Goal: Transaction & Acquisition: Purchase product/service

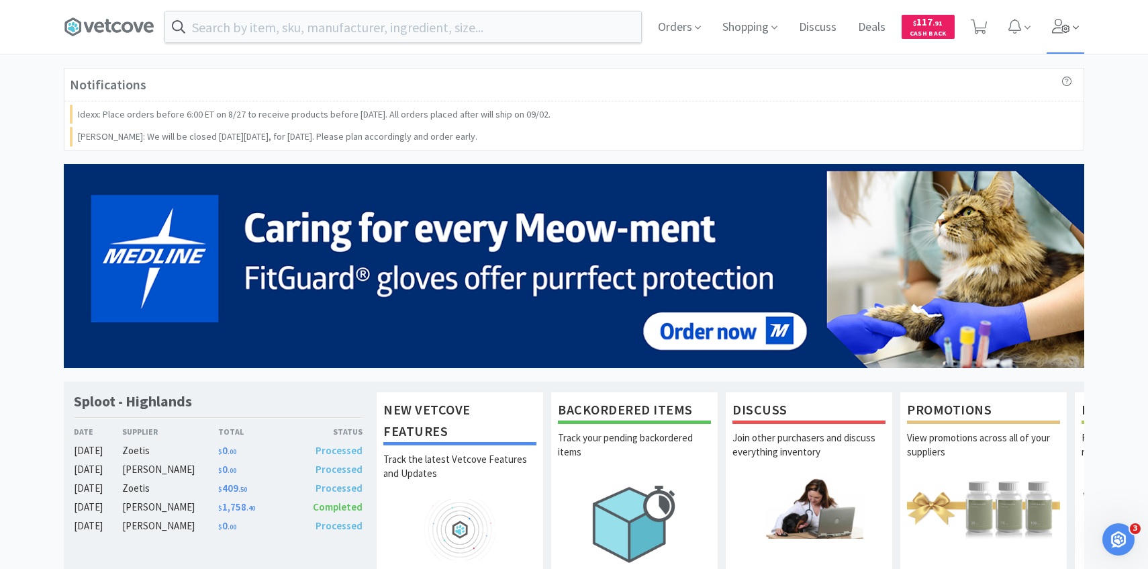
click at [1068, 31] on icon at bounding box center [1061, 26] width 18 height 15
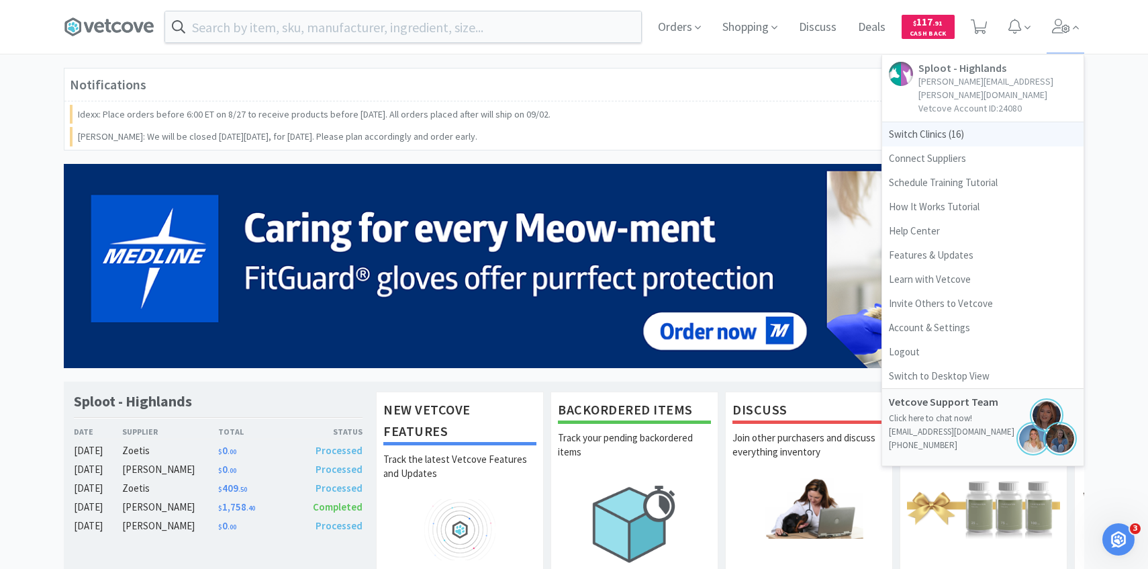
click at [1001, 122] on span "Switch Clinics ( 16 )" at bounding box center [982, 134] width 201 height 24
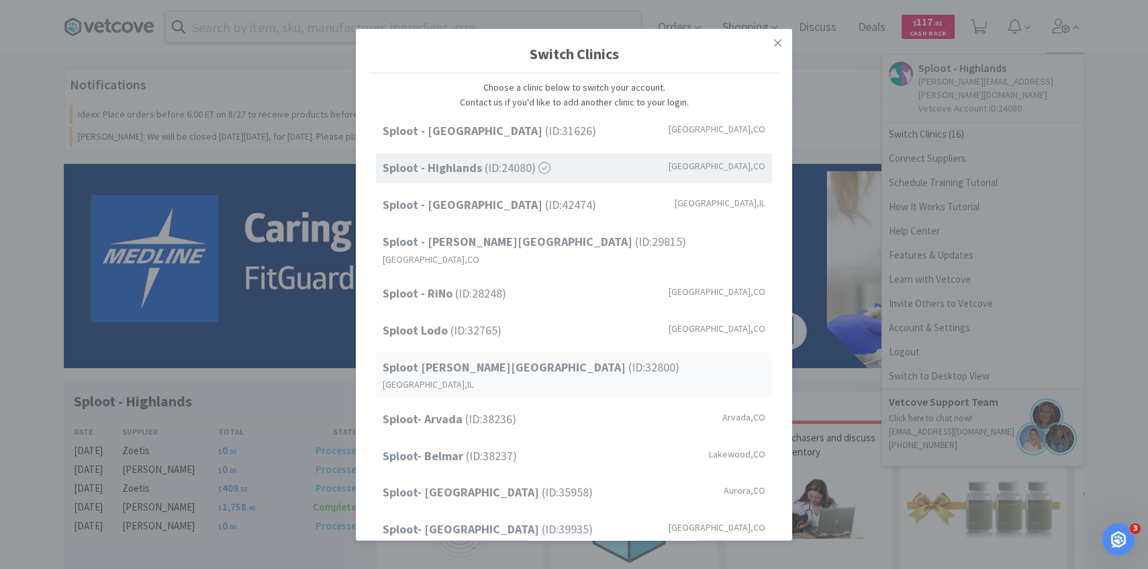
scroll to position [171, 0]
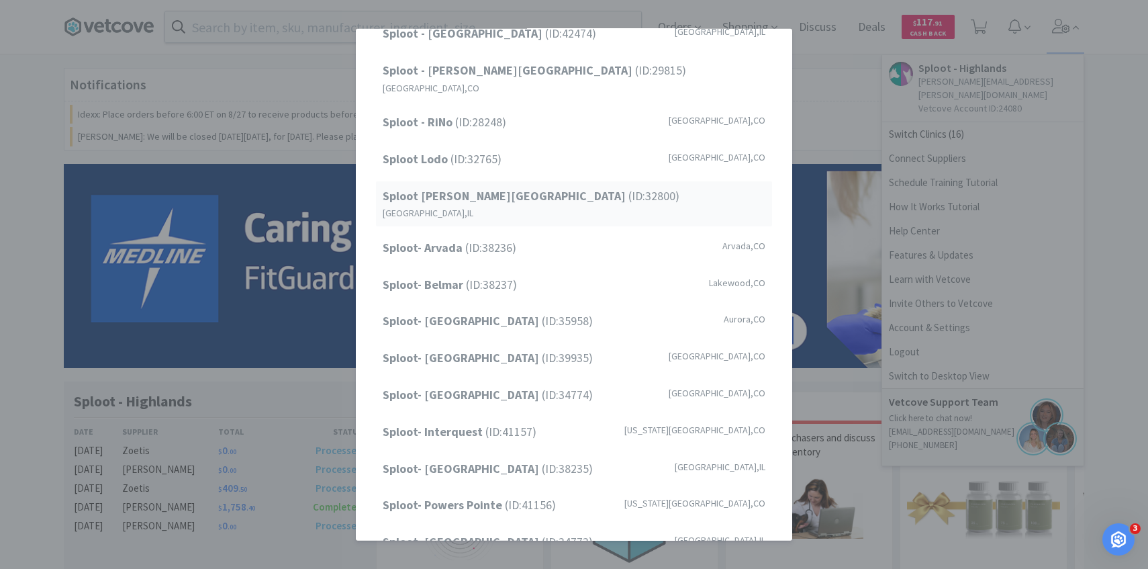
click at [541, 186] on span "Sploot Logan Square (ID: 32800 )" at bounding box center [531, 195] width 297 height 19
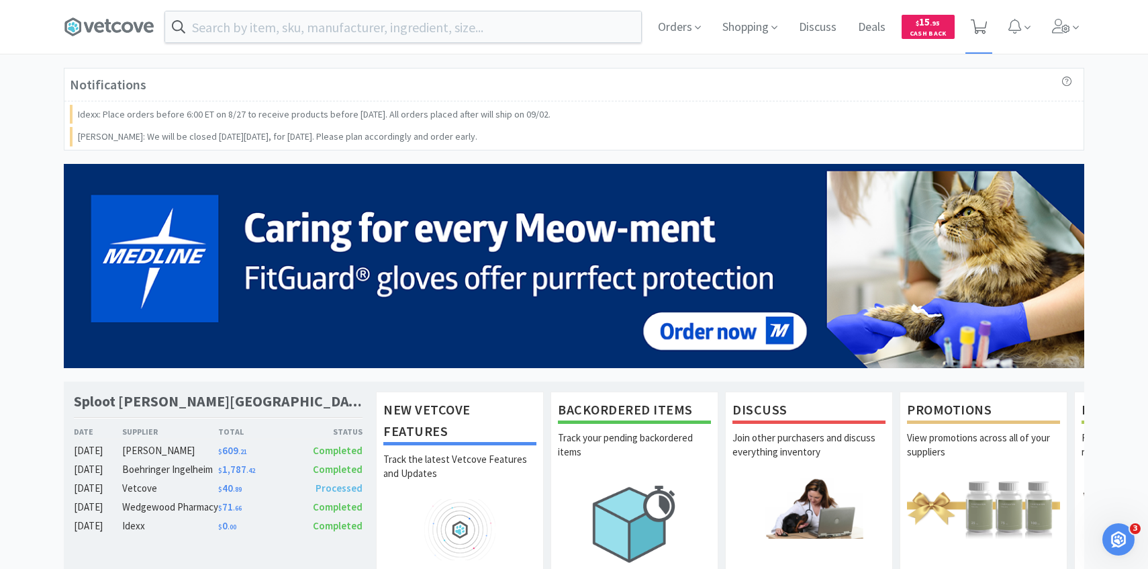
click at [975, 19] on icon at bounding box center [979, 26] width 17 height 15
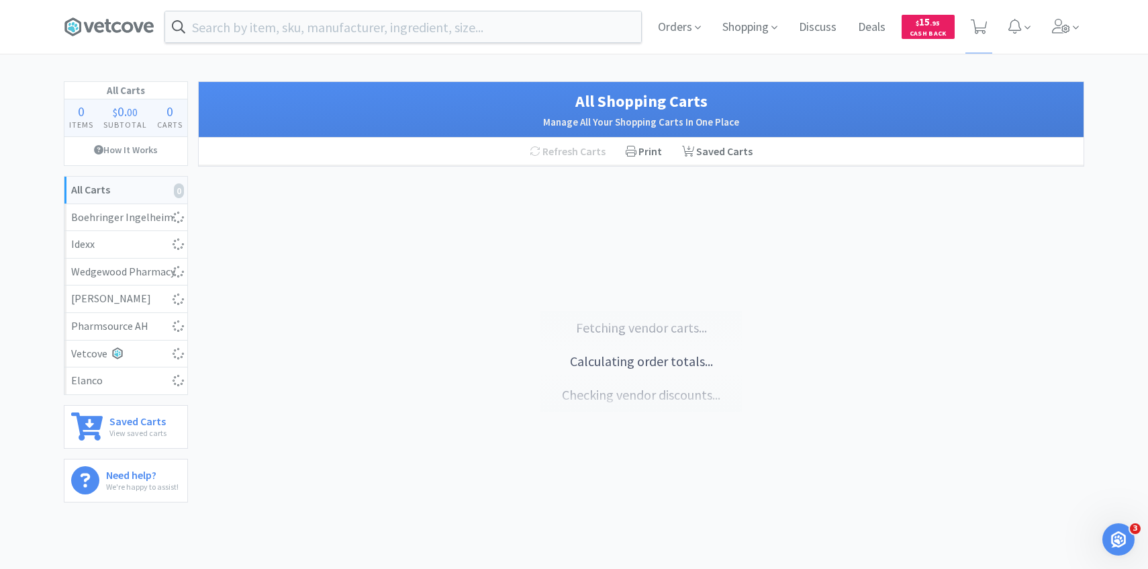
select select "2"
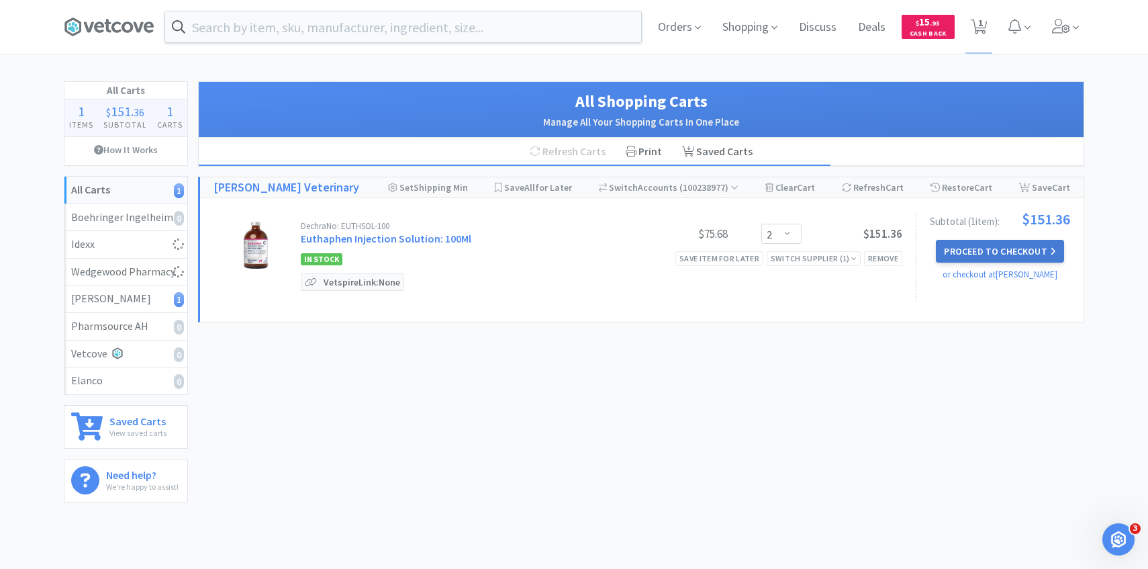
click at [1048, 247] on button "Proceed to Checkout" at bounding box center [1000, 251] width 128 height 23
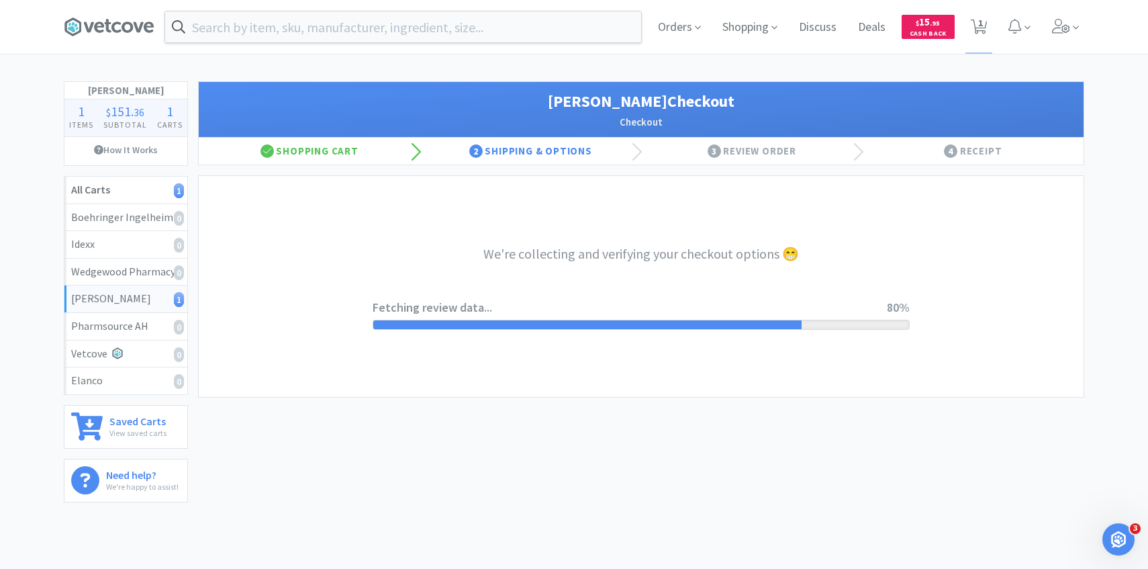
select select "1"
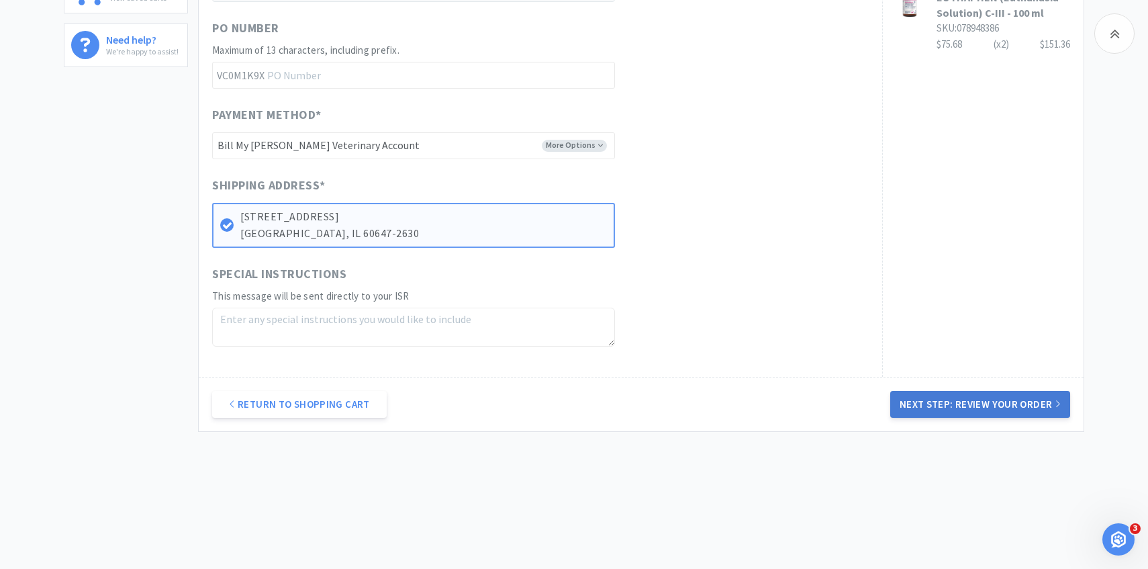
click at [1003, 396] on button "Next Step: Review Your Order" at bounding box center [981, 404] width 180 height 27
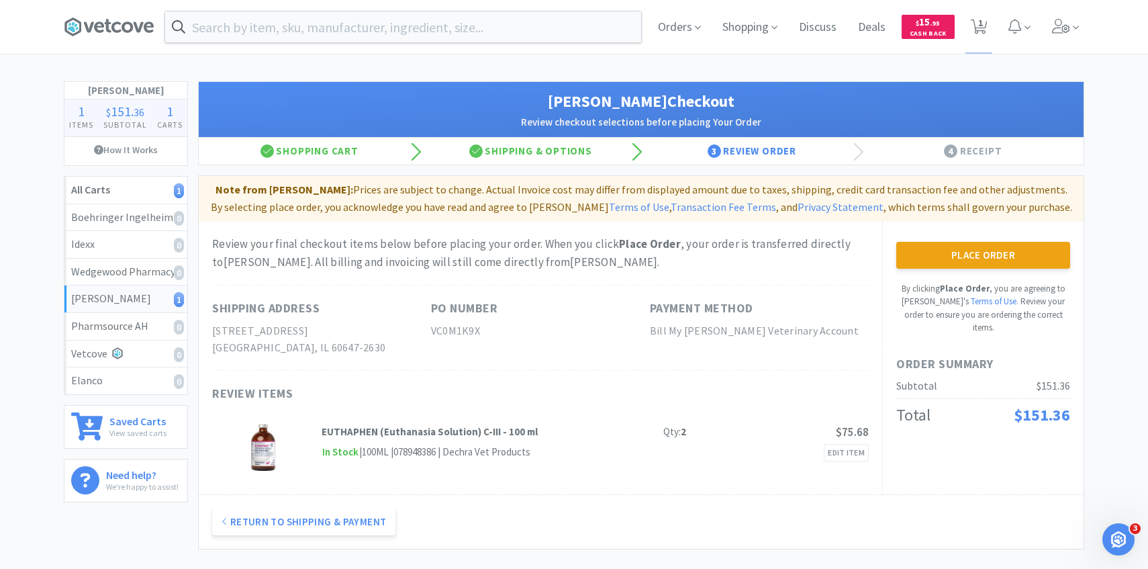
click at [1001, 255] on button "Place Order" at bounding box center [984, 255] width 174 height 27
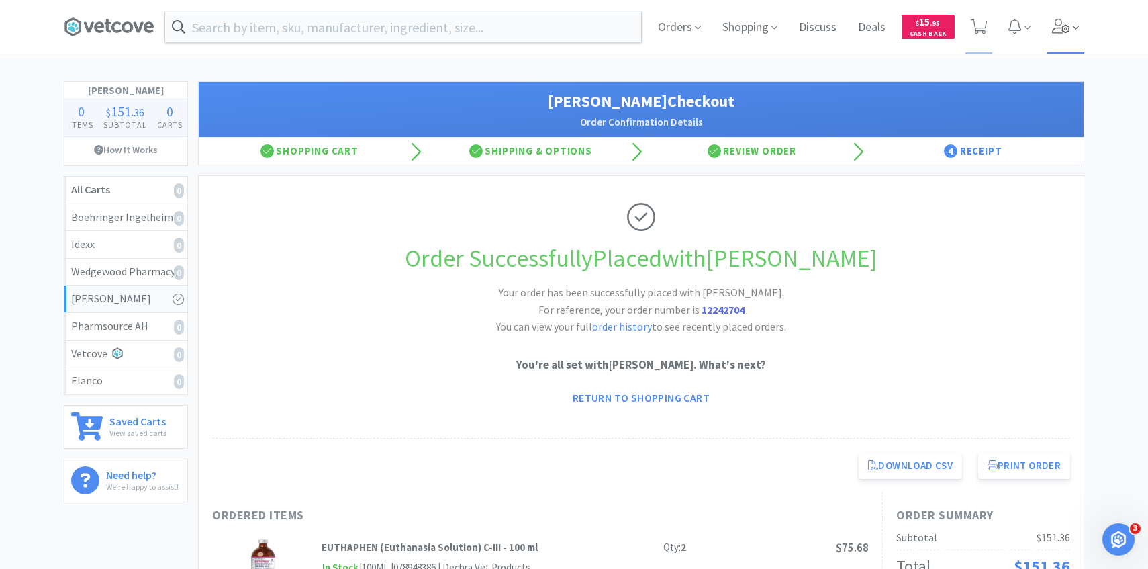
click at [1061, 17] on span at bounding box center [1066, 27] width 38 height 54
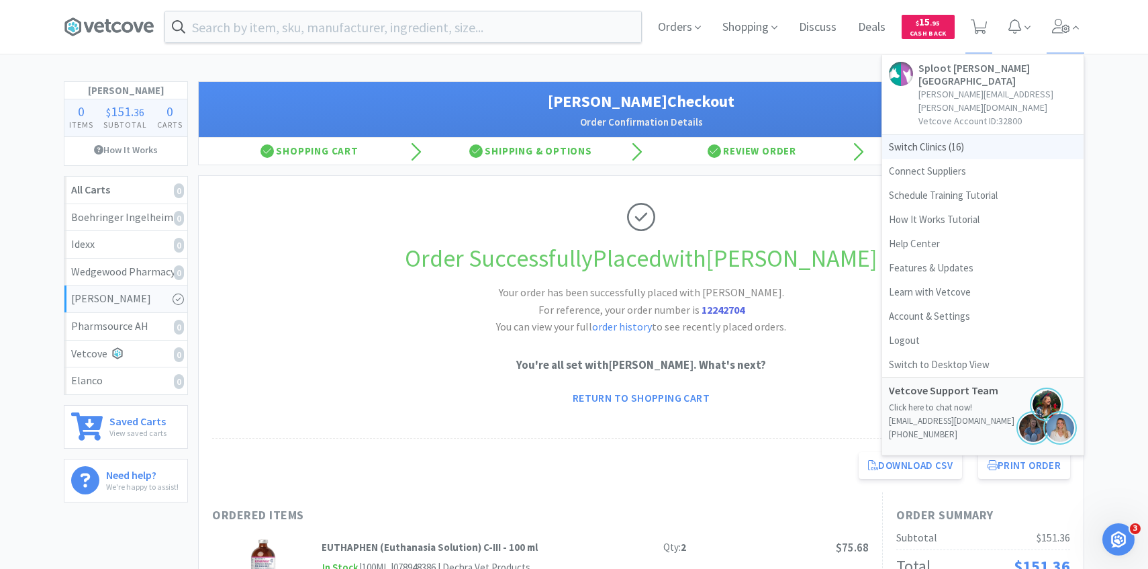
click at [974, 135] on span "Switch Clinics ( 16 )" at bounding box center [982, 147] width 201 height 24
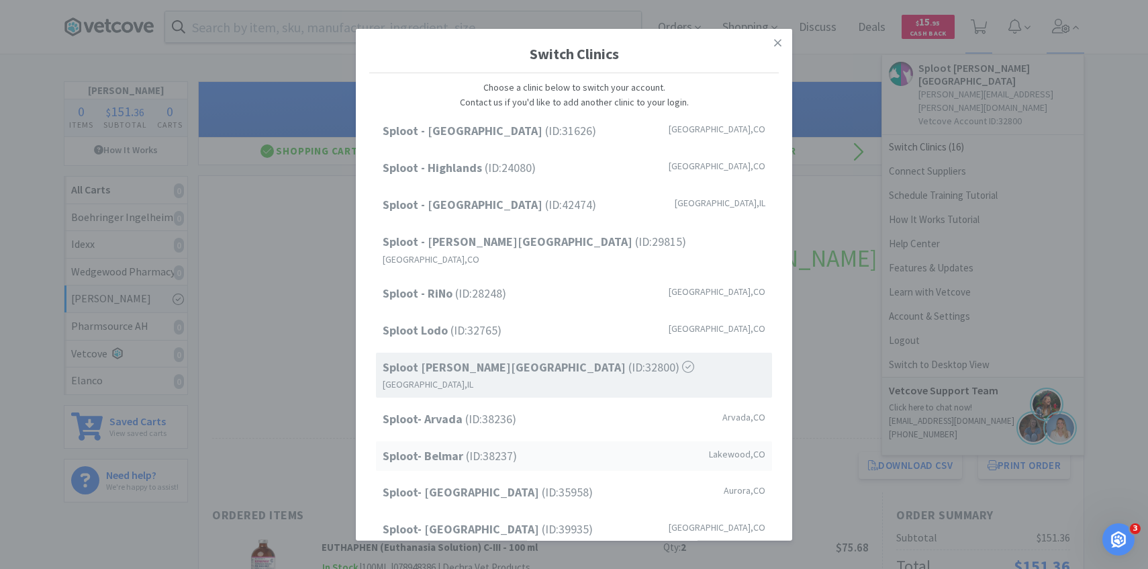
click at [489, 446] on span "Sploot- Belmar (ID: 38237 )" at bounding box center [450, 455] width 134 height 19
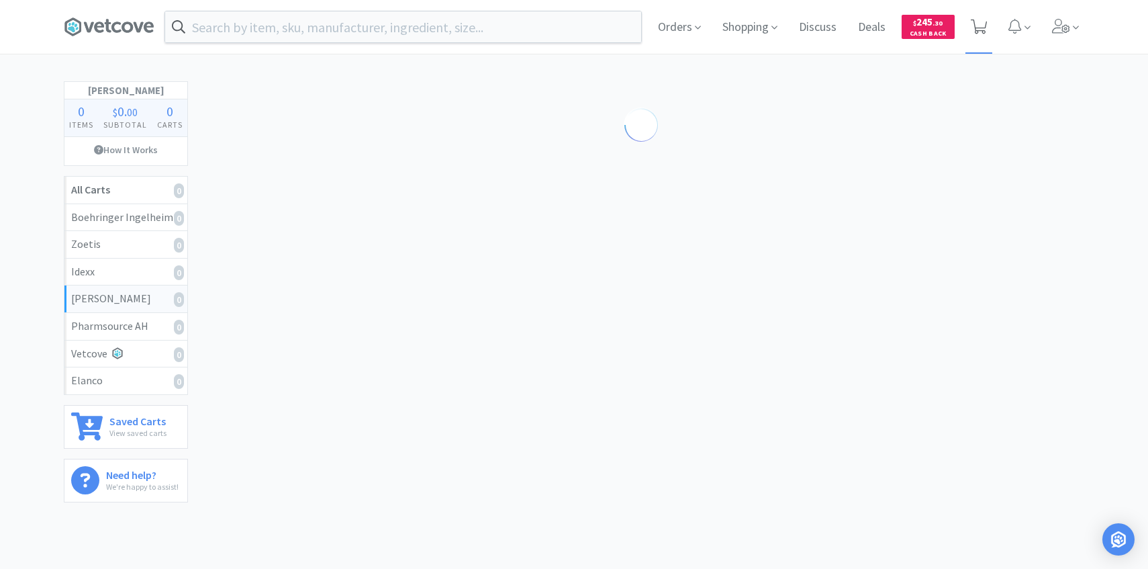
click at [983, 24] on icon at bounding box center [979, 26] width 17 height 15
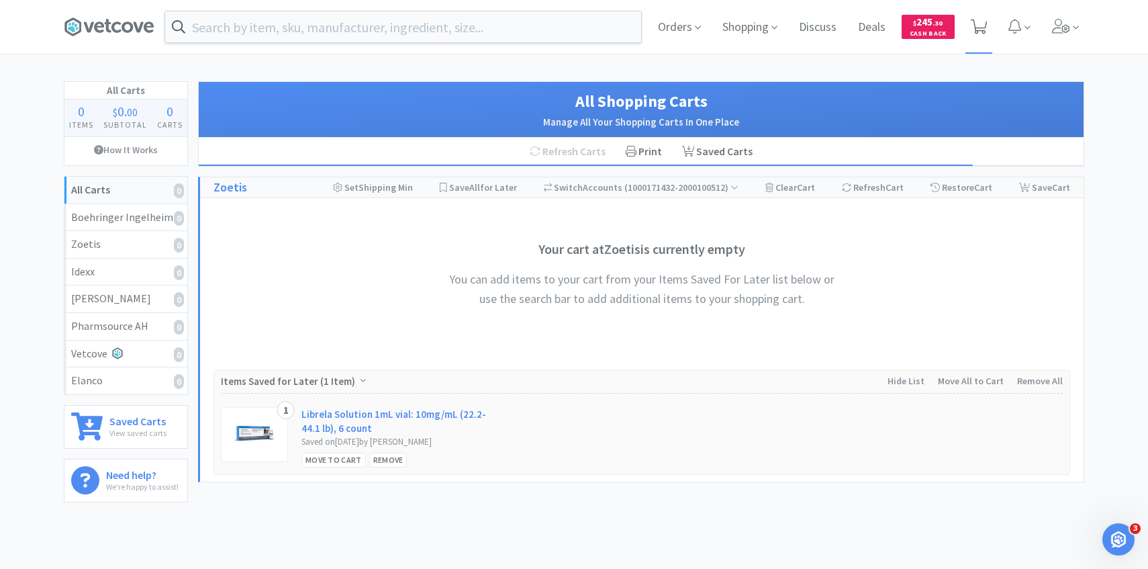
click at [981, 26] on icon at bounding box center [979, 26] width 17 height 15
click at [991, 21] on span at bounding box center [980, 27] width 28 height 54
click at [1086, 32] on div "Orders Shopping Discuss Discuss Deals Deals $ 245 . 30 Cash Back" at bounding box center [574, 27] width 1034 height 54
click at [1058, 41] on span at bounding box center [1066, 27] width 38 height 54
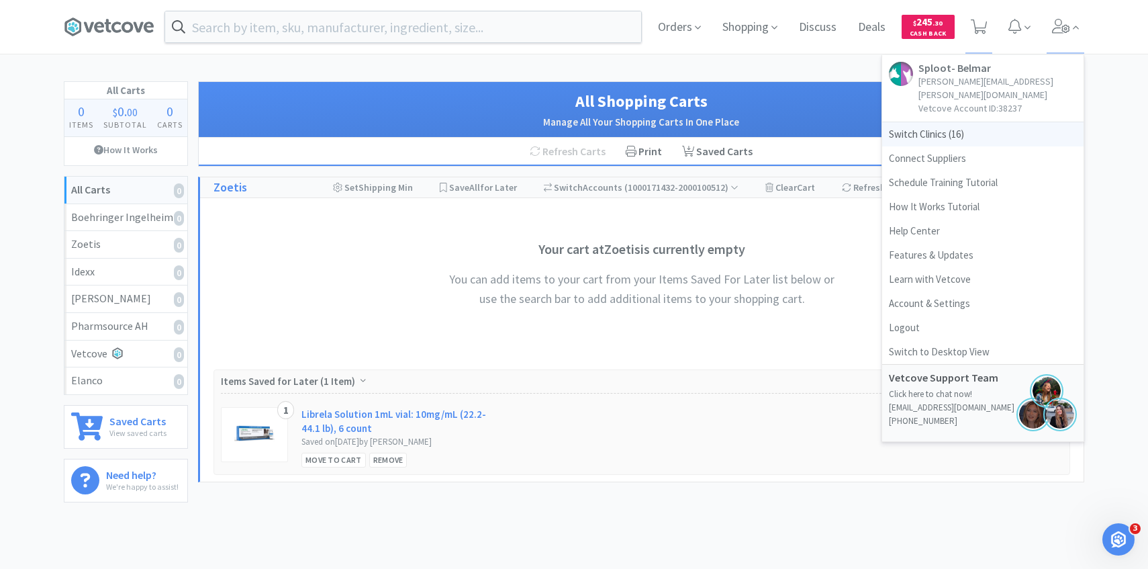
click at [965, 122] on span "Switch Clinics ( 16 )" at bounding box center [982, 134] width 201 height 24
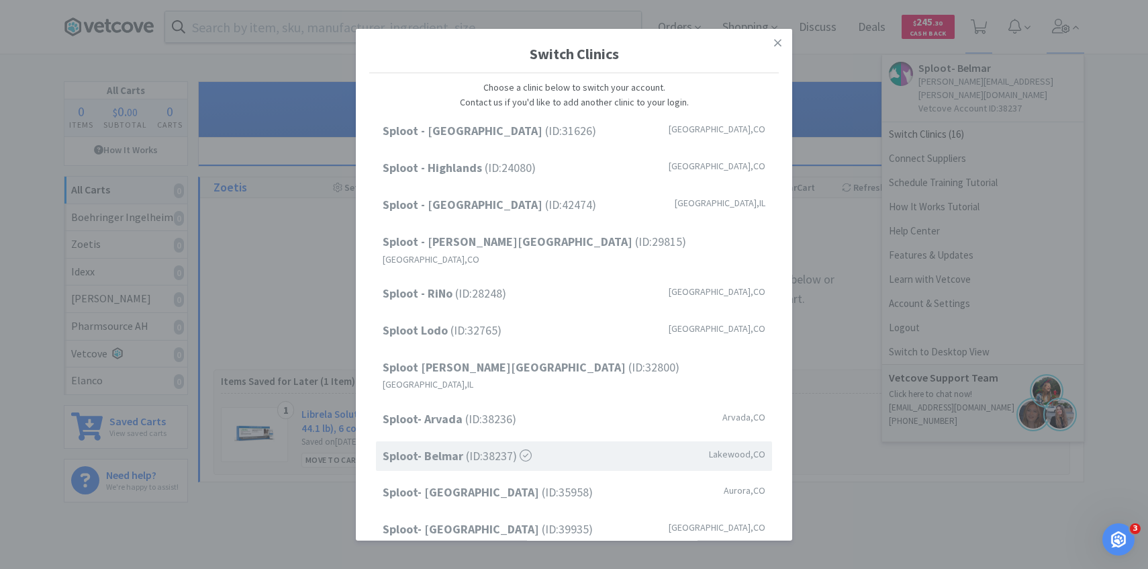
scroll to position [171, 0]
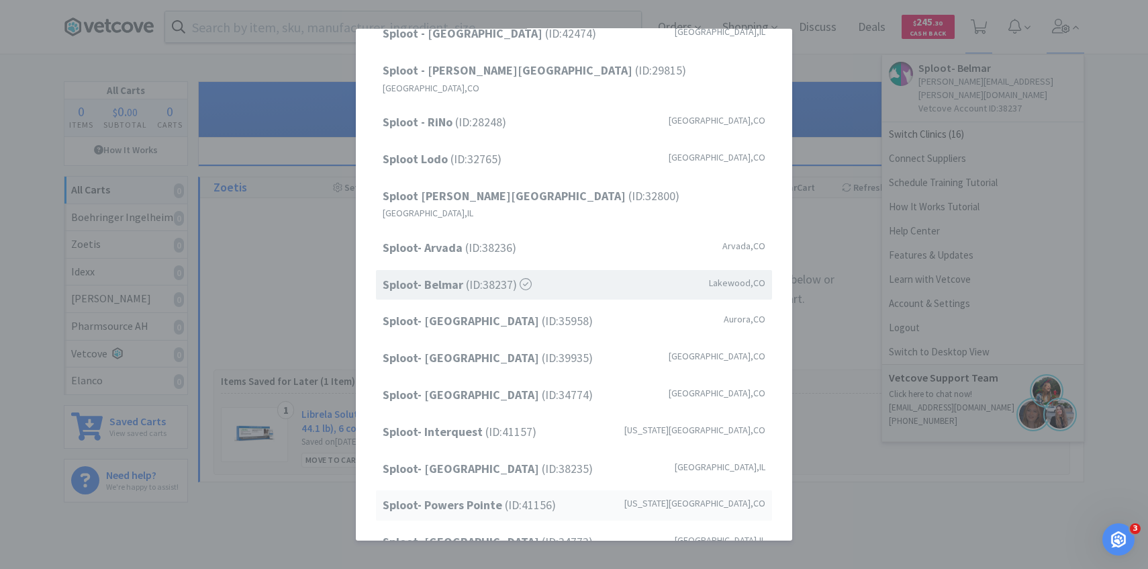
click at [506, 496] on span "Sploot- Powers Pointe (ID: 41156 )" at bounding box center [469, 505] width 173 height 19
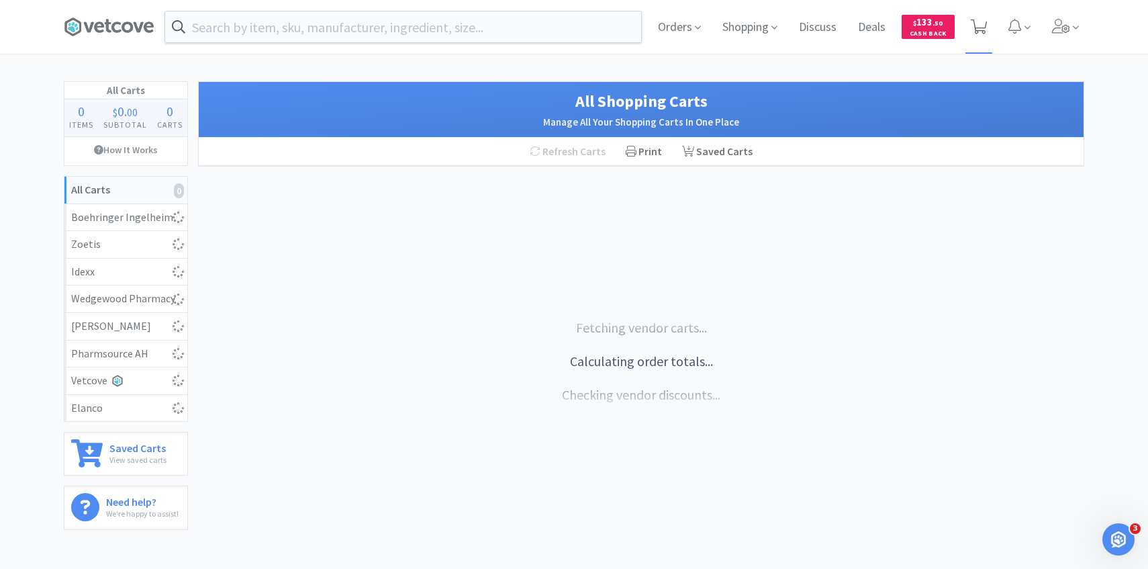
click at [980, 28] on icon at bounding box center [979, 26] width 17 height 15
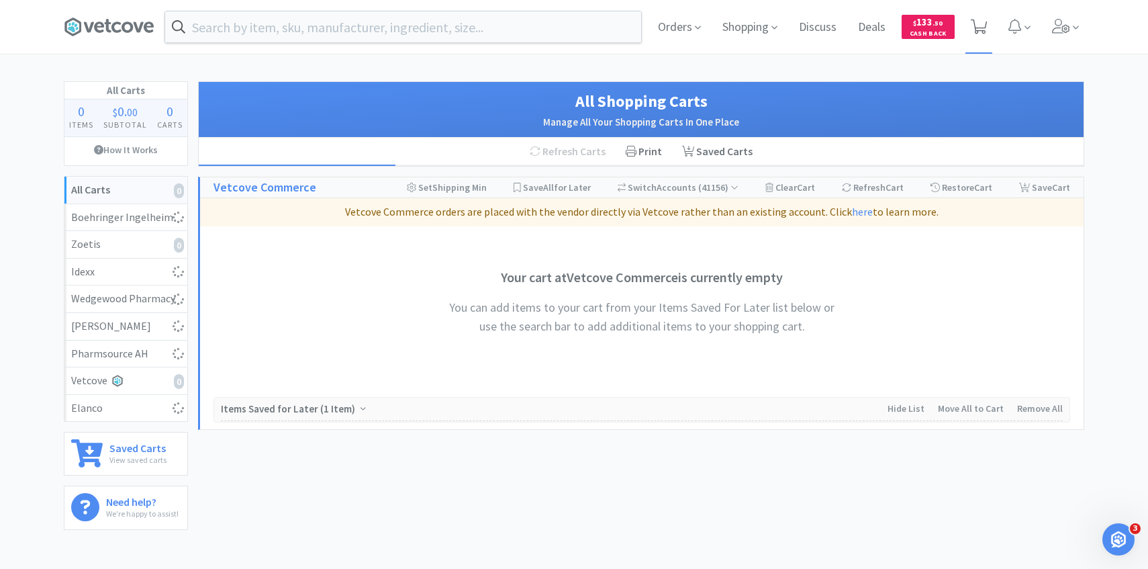
select select "1"
select select "2"
select select "3"
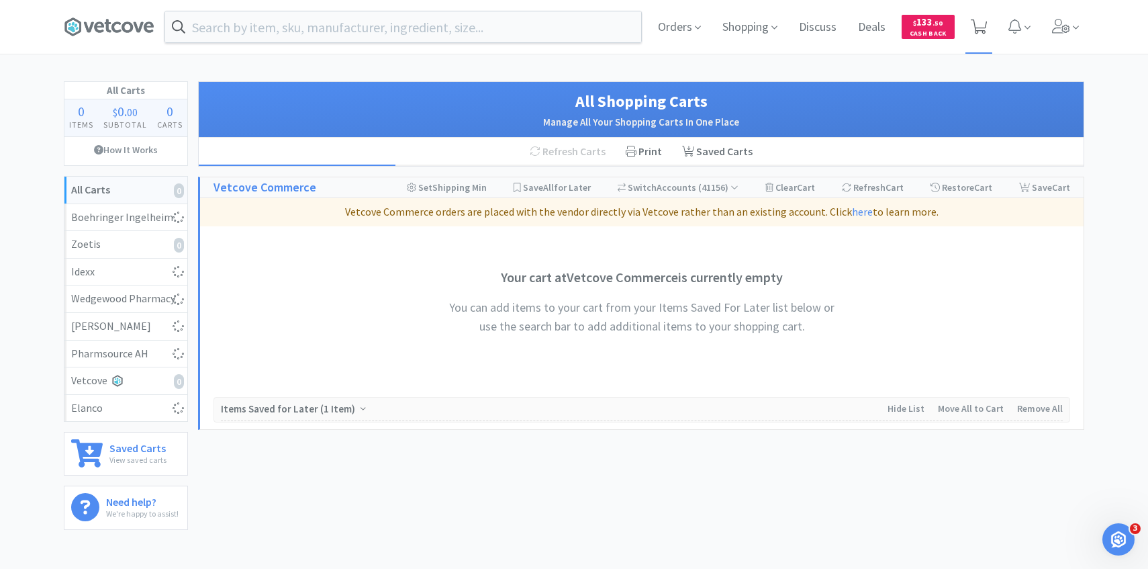
select select "2"
select select "1"
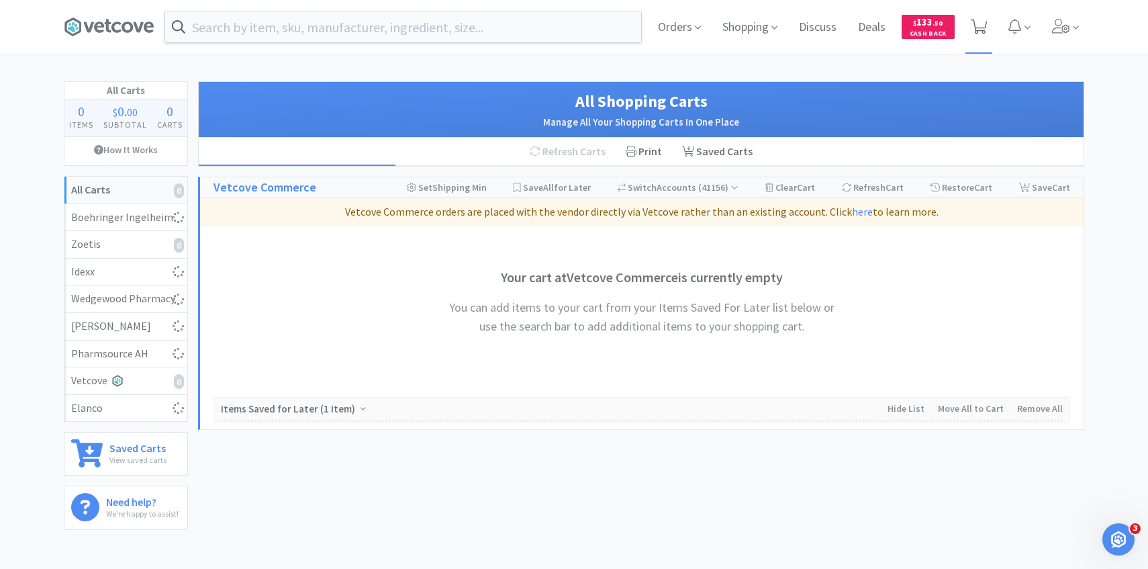
select select "2"
select select "1"
select select "2"
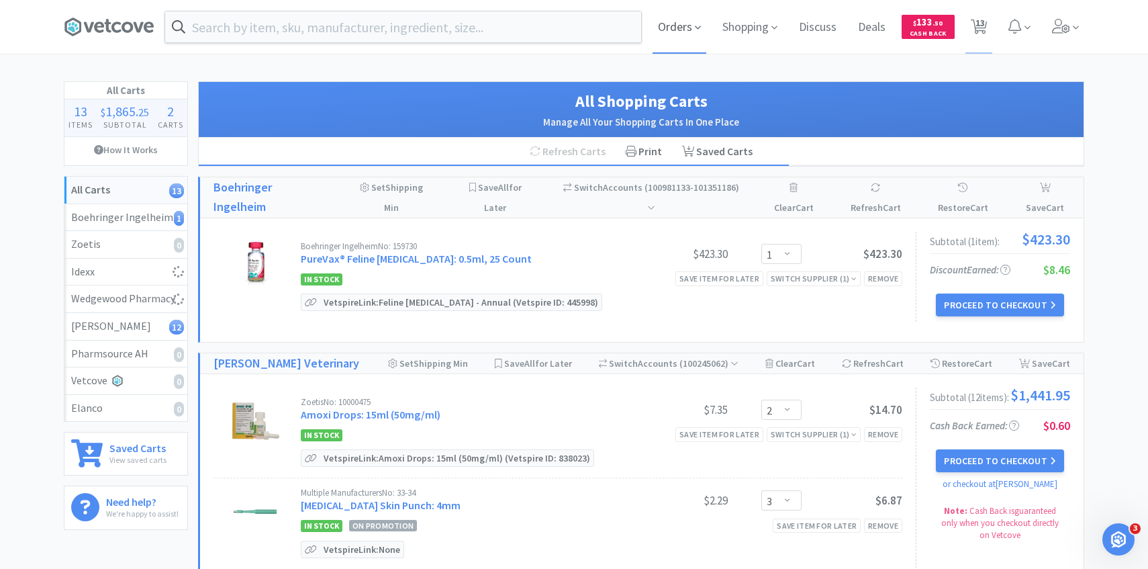
click at [690, 28] on span "Orders" at bounding box center [680, 27] width 54 height 54
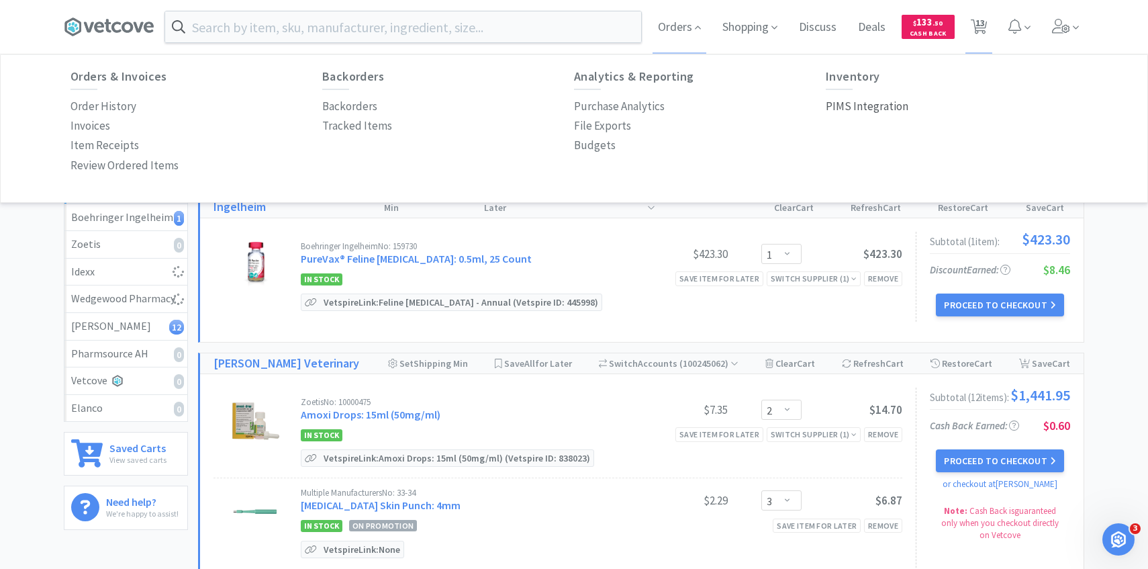
click at [883, 111] on p "PIMS Integration" at bounding box center [867, 106] width 83 height 18
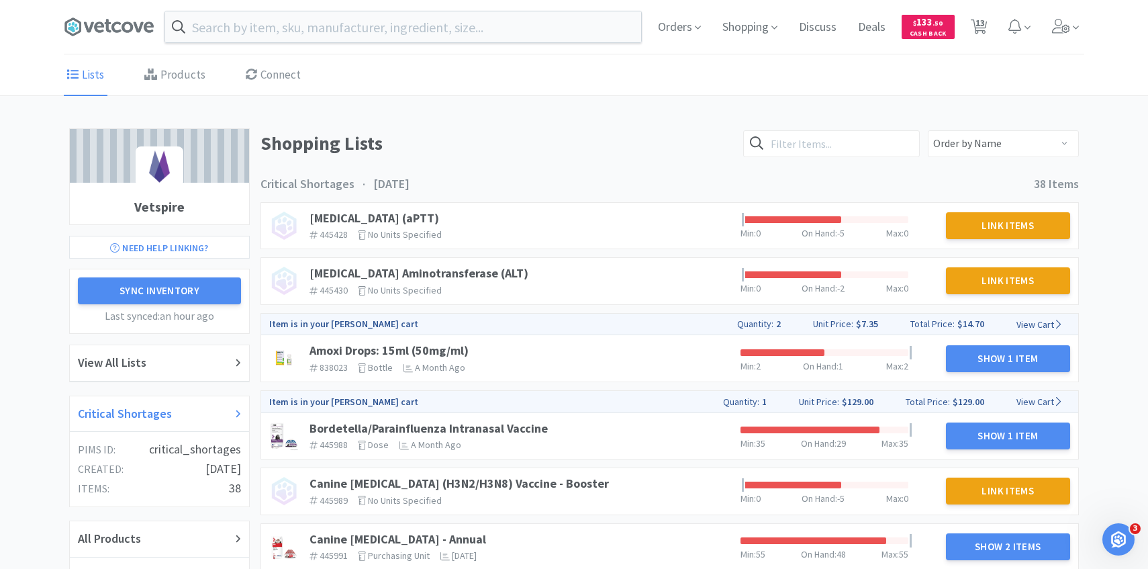
click at [173, 416] on div "Critical Shortages" at bounding box center [159, 413] width 163 height 19
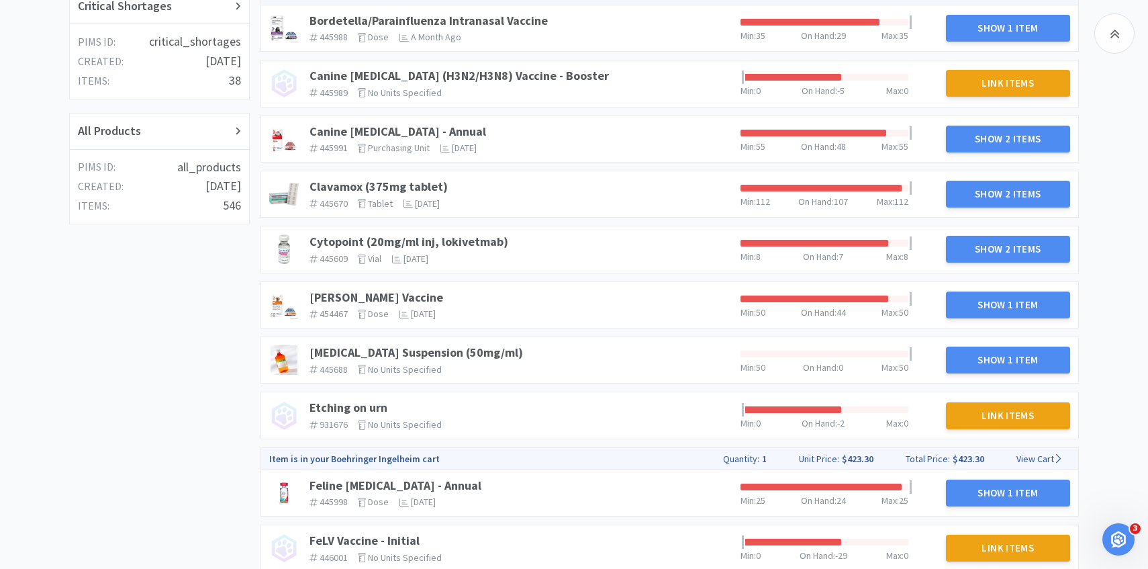
scroll to position [412, 0]
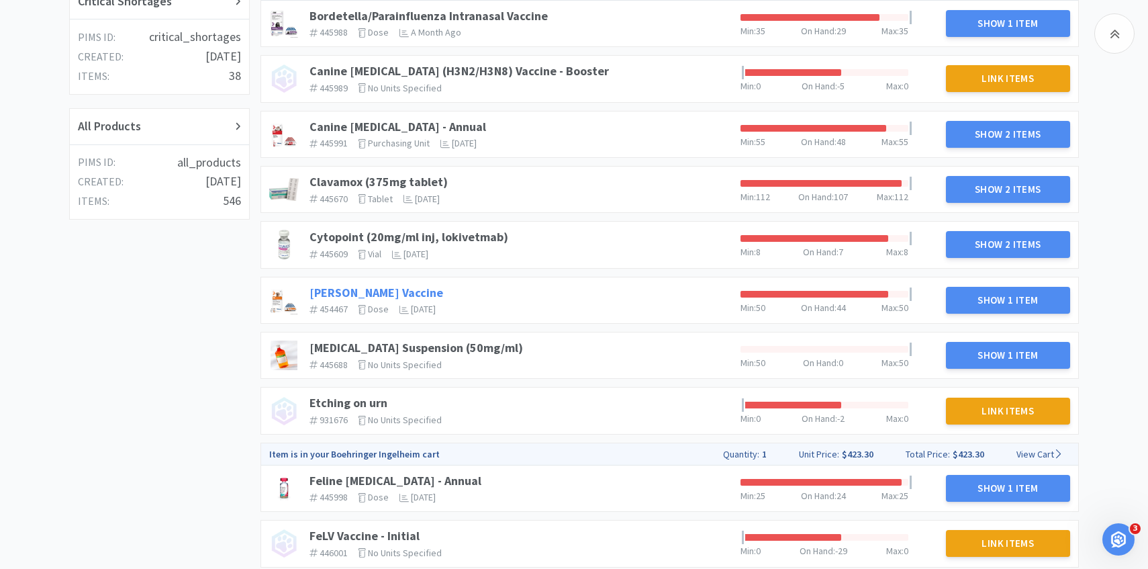
click at [369, 292] on link "DAPP Vaccine" at bounding box center [377, 292] width 134 height 15
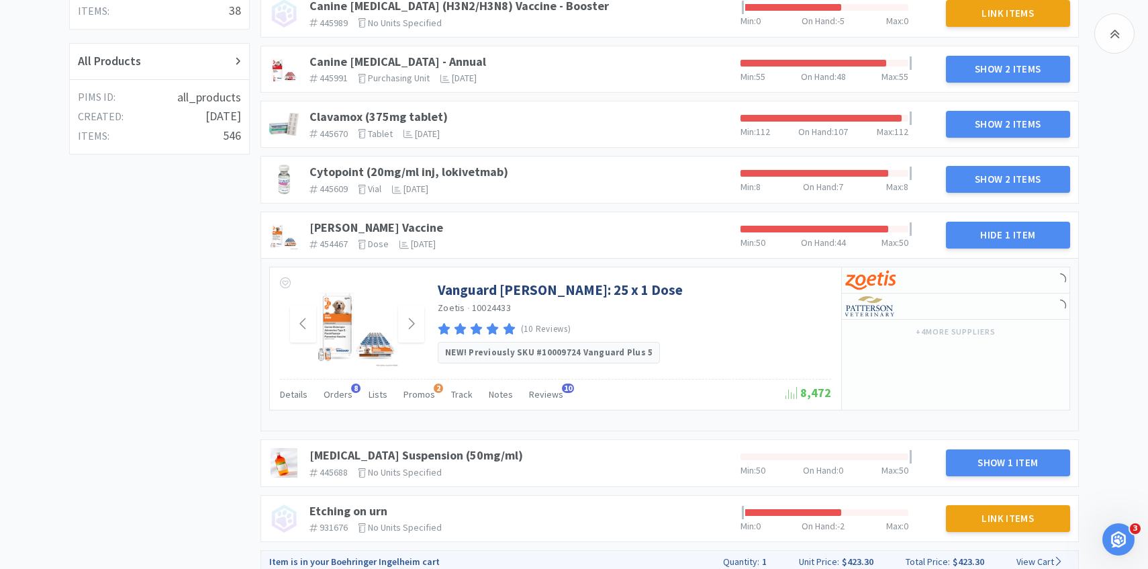
scroll to position [495, 0]
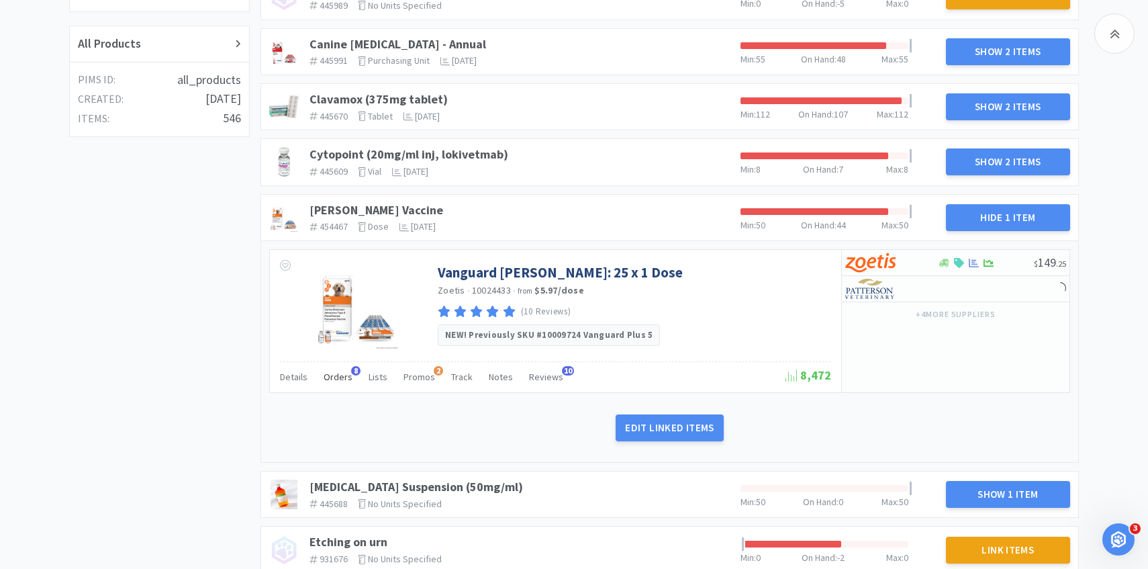
click at [342, 375] on span "Orders" at bounding box center [338, 377] width 29 height 12
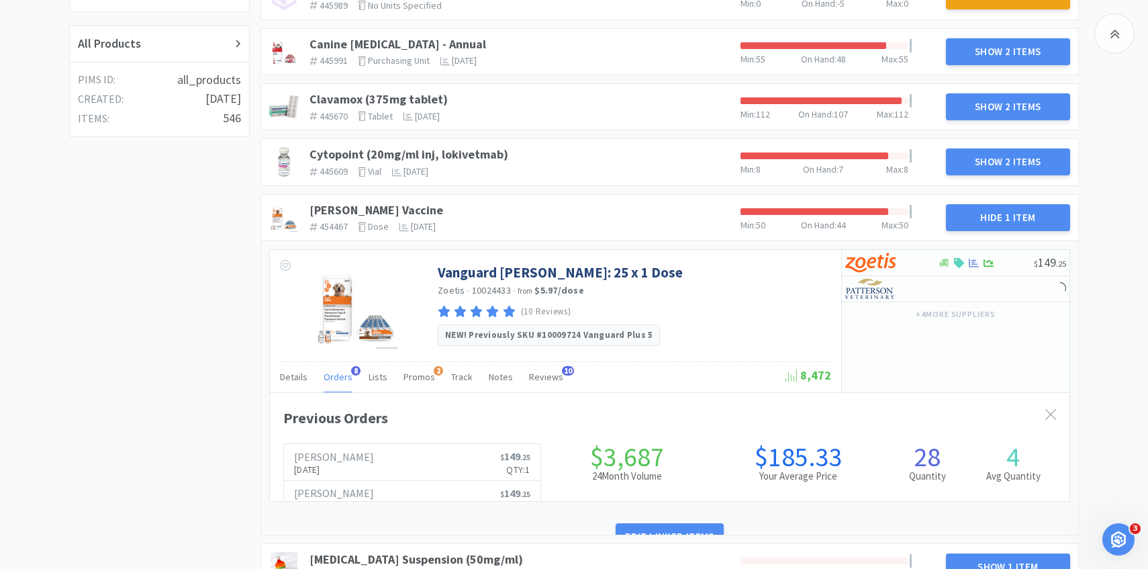
scroll to position [368, 800]
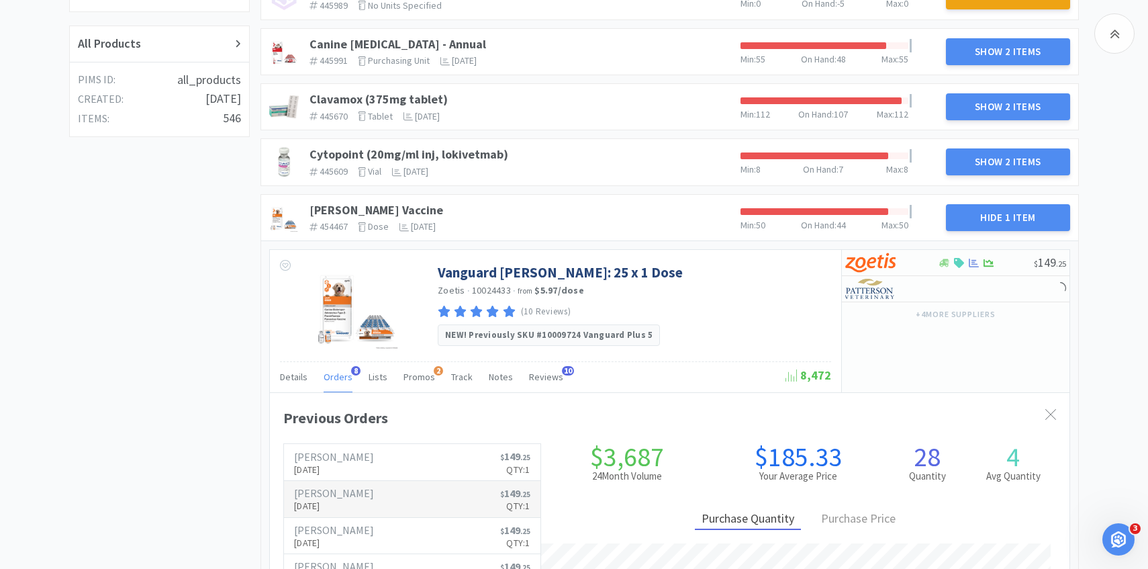
click at [341, 495] on h6 "[PERSON_NAME]" at bounding box center [334, 493] width 80 height 11
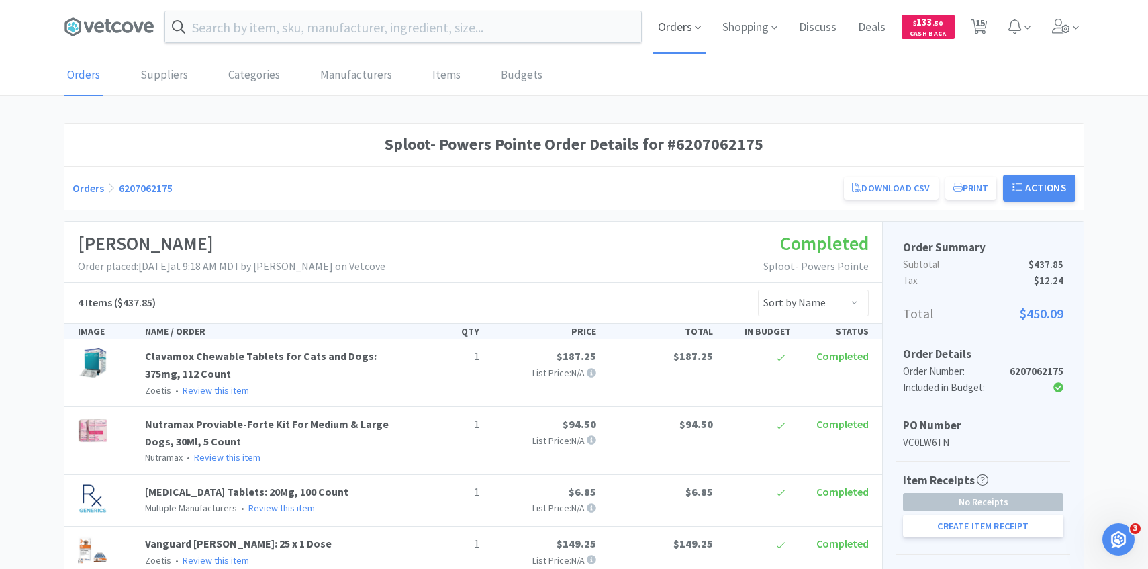
click at [699, 17] on span "Orders" at bounding box center [680, 27] width 54 height 54
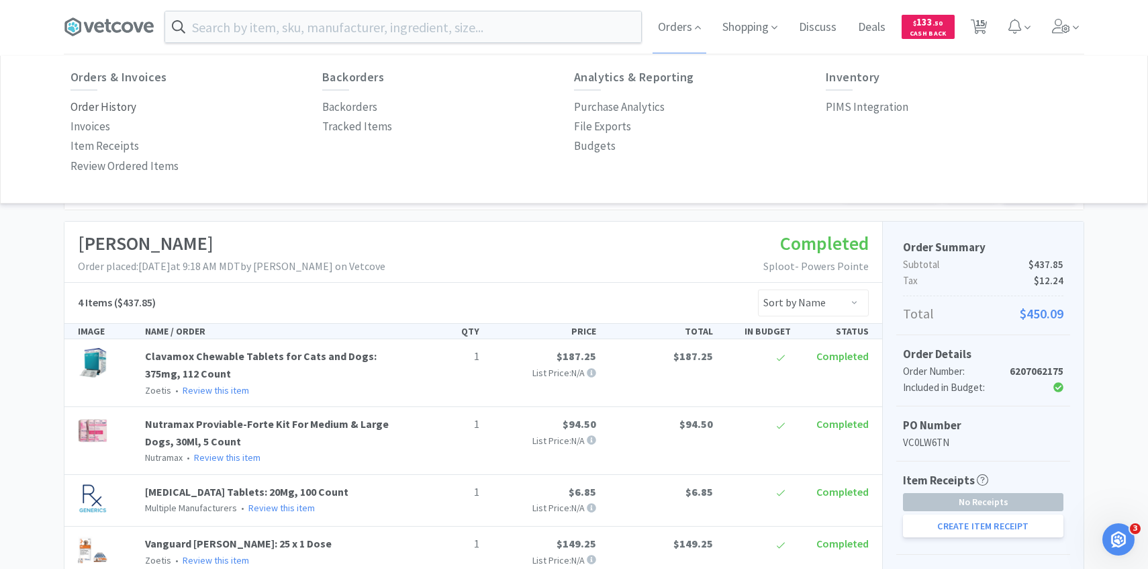
click at [127, 112] on p "Order History" at bounding box center [104, 107] width 66 height 18
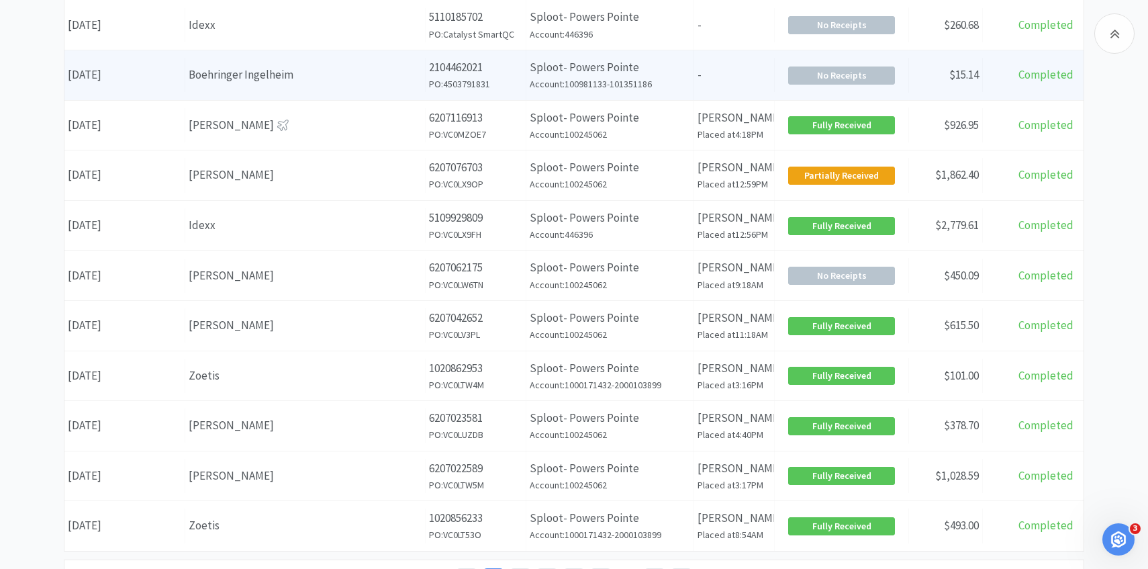
scroll to position [404, 0]
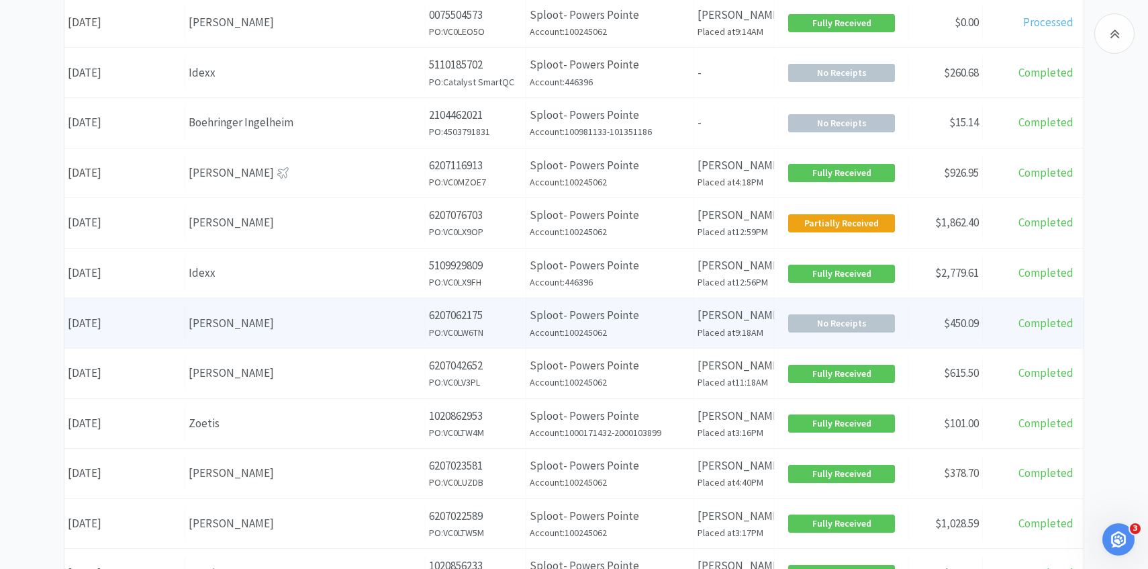
click at [328, 332] on div "Supplier Patterson" at bounding box center [305, 323] width 240 height 34
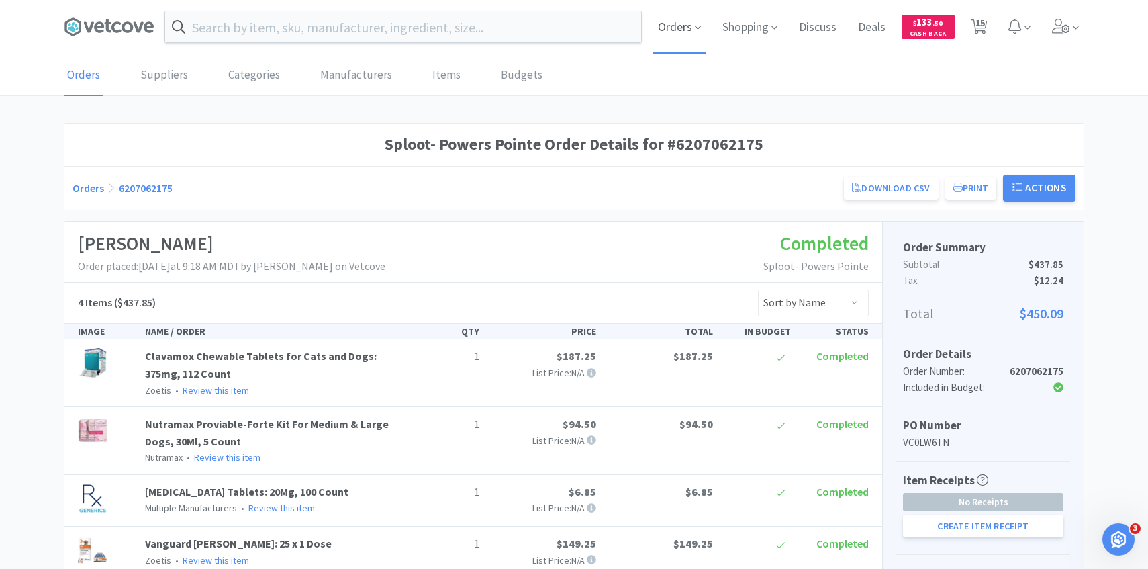
click at [676, 26] on span "Orders" at bounding box center [680, 27] width 54 height 54
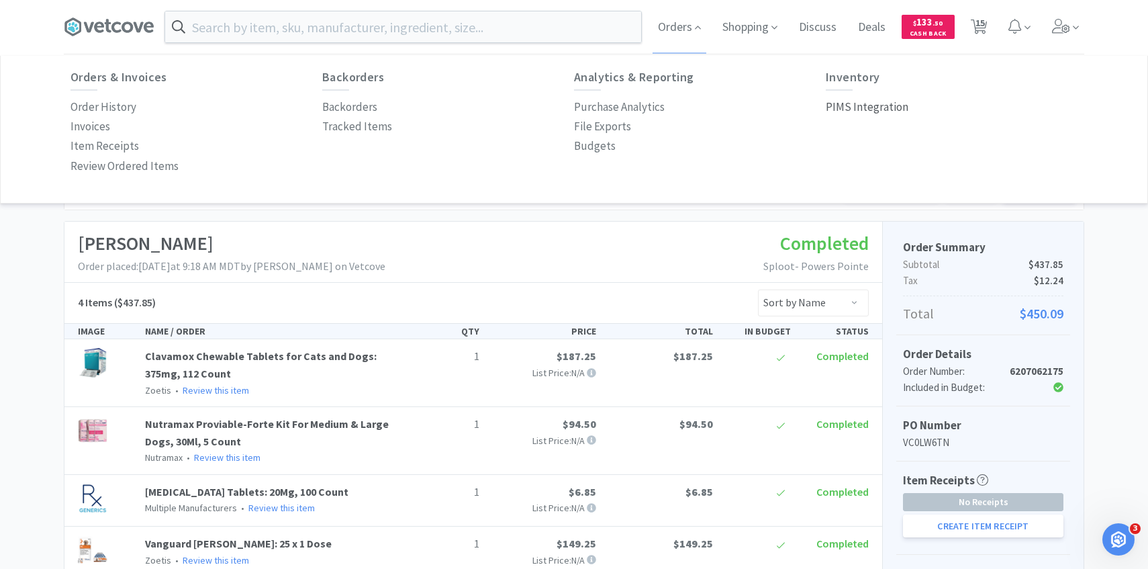
click at [887, 105] on p "PIMS Integration" at bounding box center [867, 107] width 83 height 18
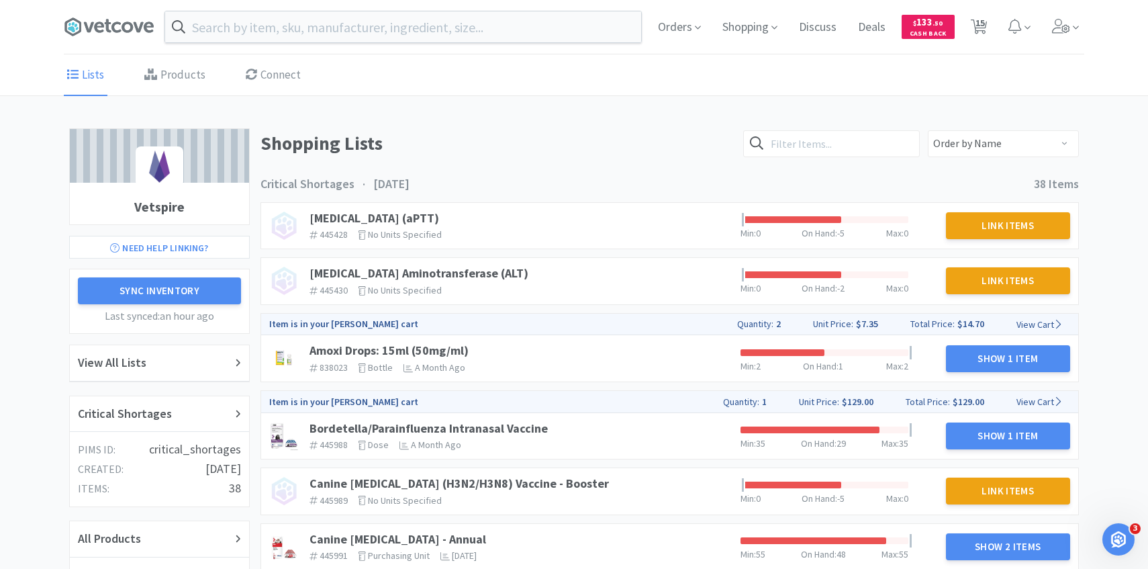
click at [1044, 38] on div "Orders Shopping Discuss Discuss Deals Deals $ 133 . 50 Cash Back 15 15" at bounding box center [865, 27] width 437 height 54
click at [1057, 38] on span at bounding box center [1066, 27] width 38 height 54
